Goal: Find specific page/section: Find specific page/section

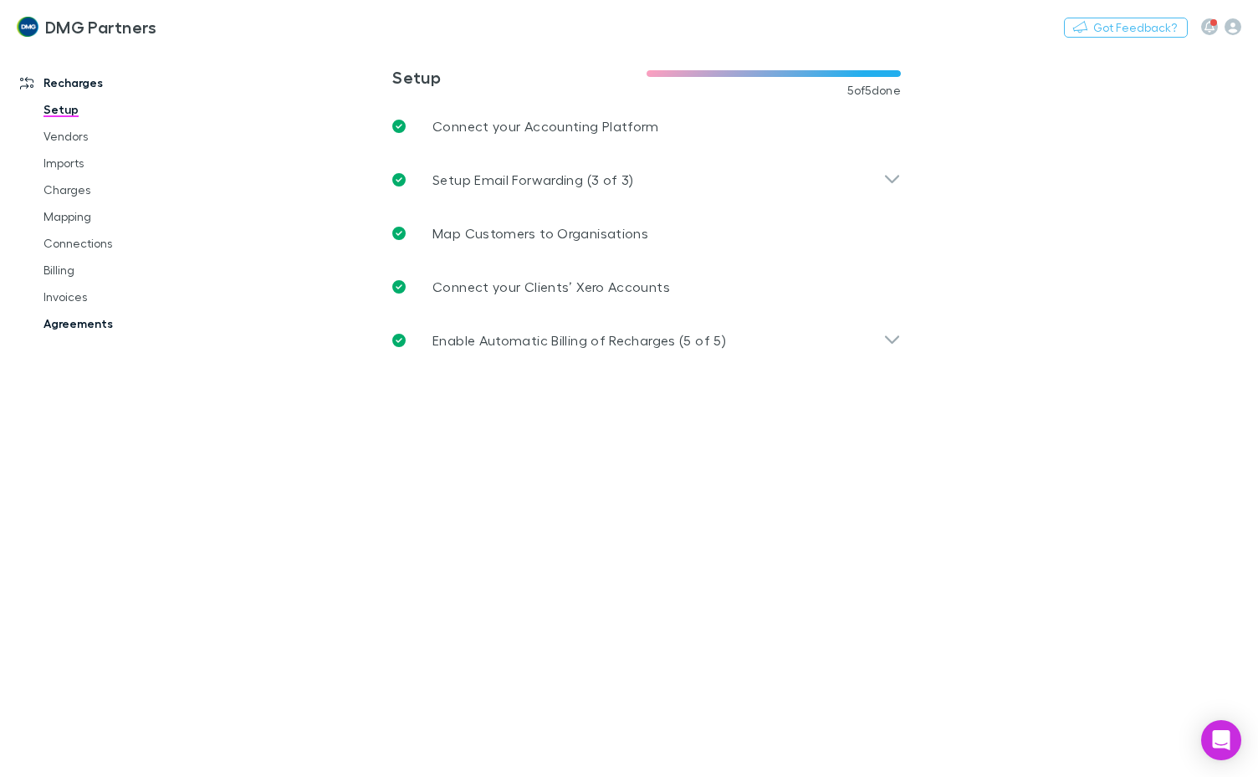
drag, startPoint x: 59, startPoint y: 320, endPoint x: 699, endPoint y: 178, distance: 655.7
click at [59, 320] on link "Agreements" at bounding box center [123, 323] width 192 height 27
